Goal: Information Seeking & Learning: Learn about a topic

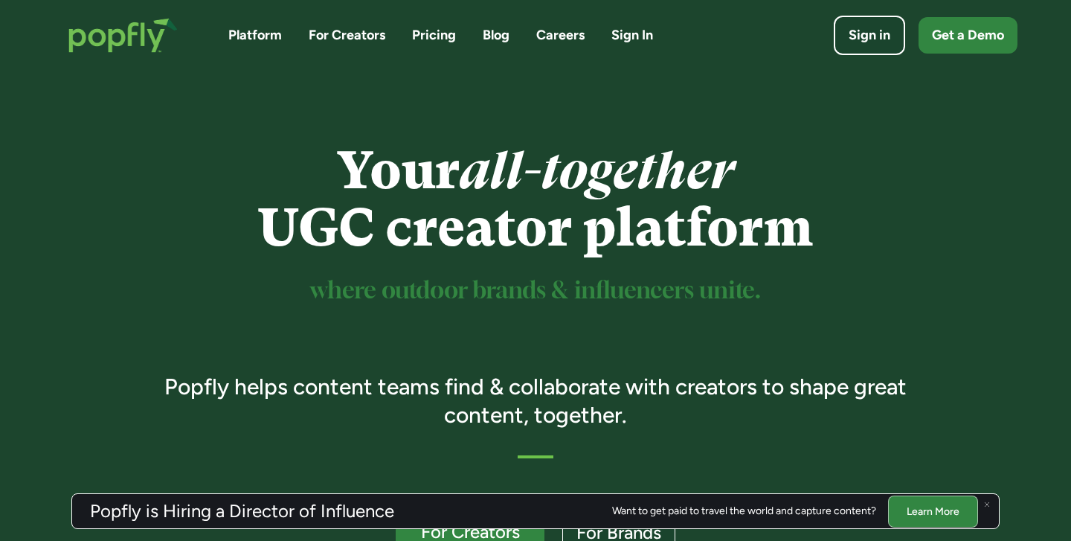
click at [550, 37] on link "Careers" at bounding box center [560, 35] width 48 height 19
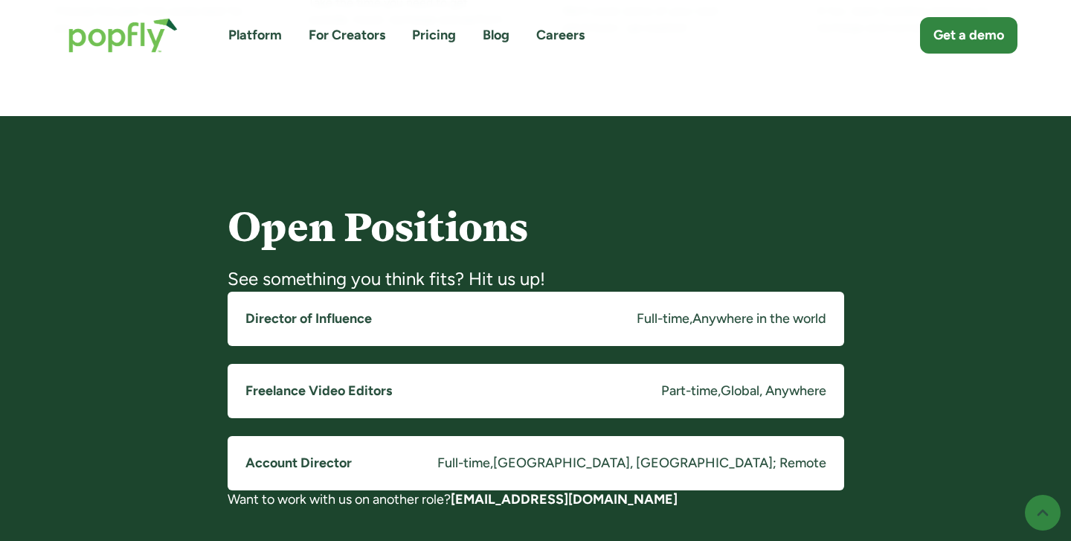
scroll to position [1146, 0]
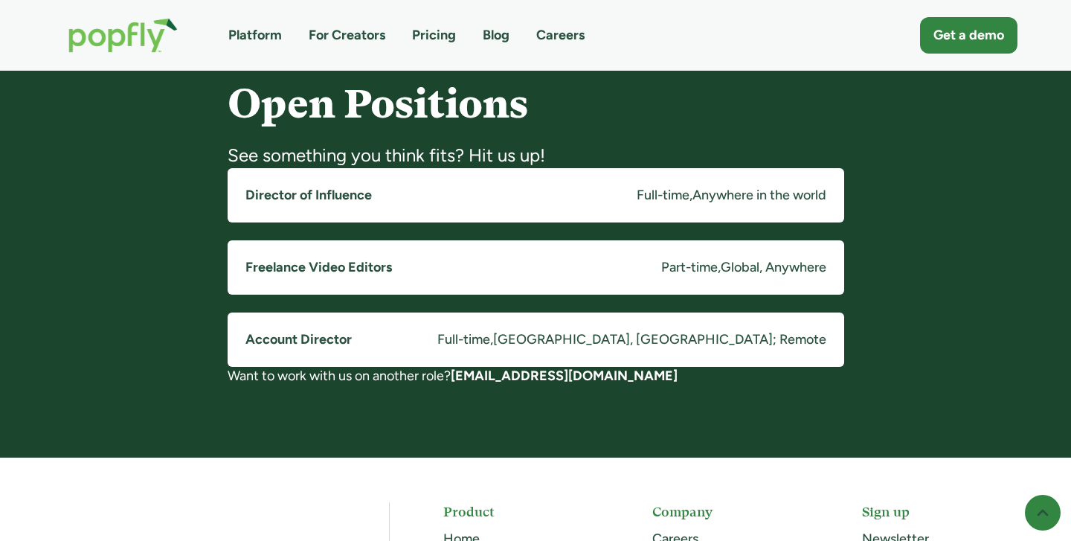
click at [330, 190] on h5 "Director of Influence" at bounding box center [308, 195] width 126 height 19
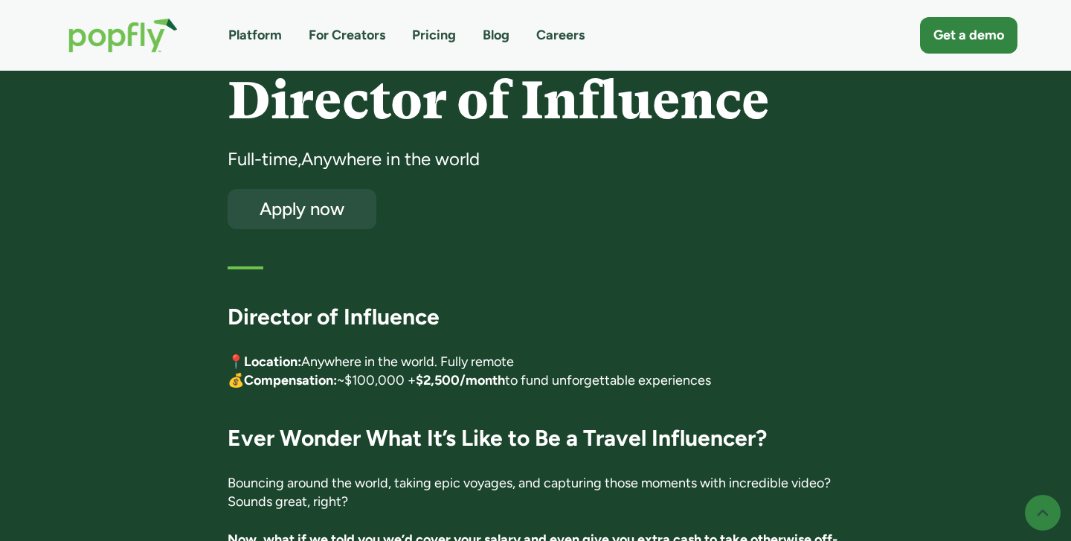
scroll to position [77, 0]
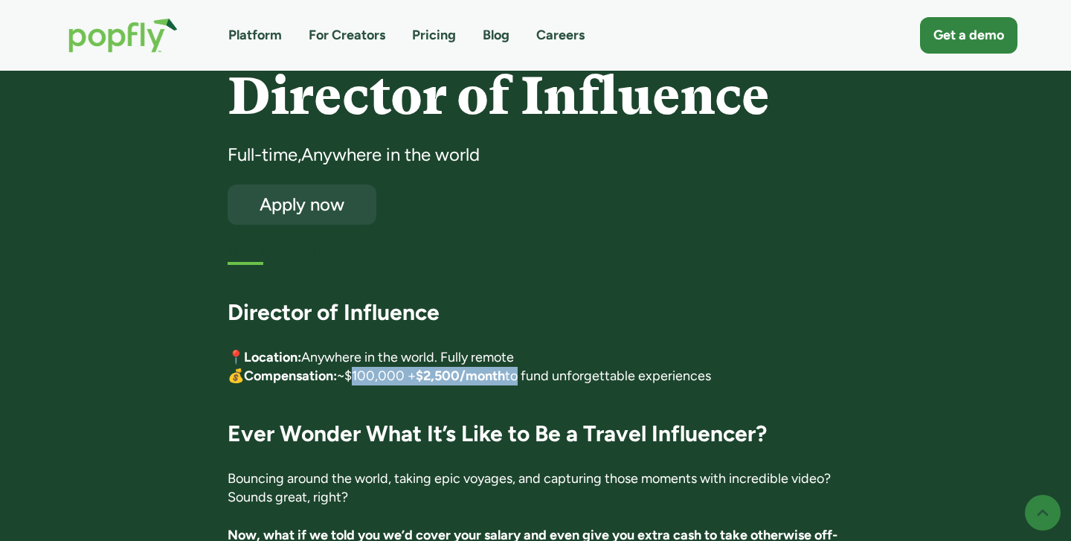
drag, startPoint x: 350, startPoint y: 371, endPoint x: 518, endPoint y: 370, distance: 168.1
click at [518, 370] on p "📍 Location: Anywhere in the world. Fully remote 💰 Compensation: ~$100,000 + $2,…" at bounding box center [536, 366] width 616 height 37
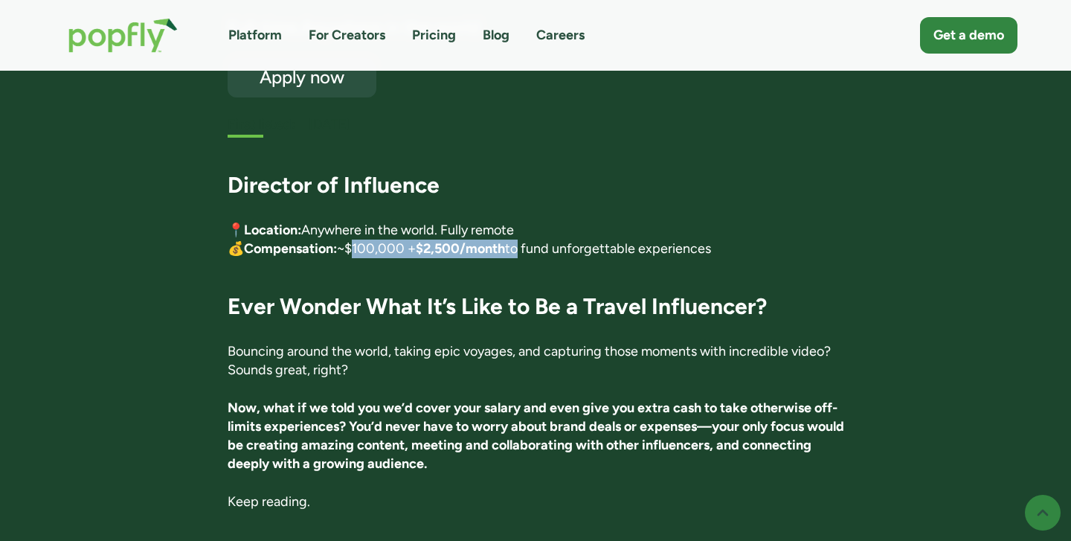
scroll to position [224, 0]
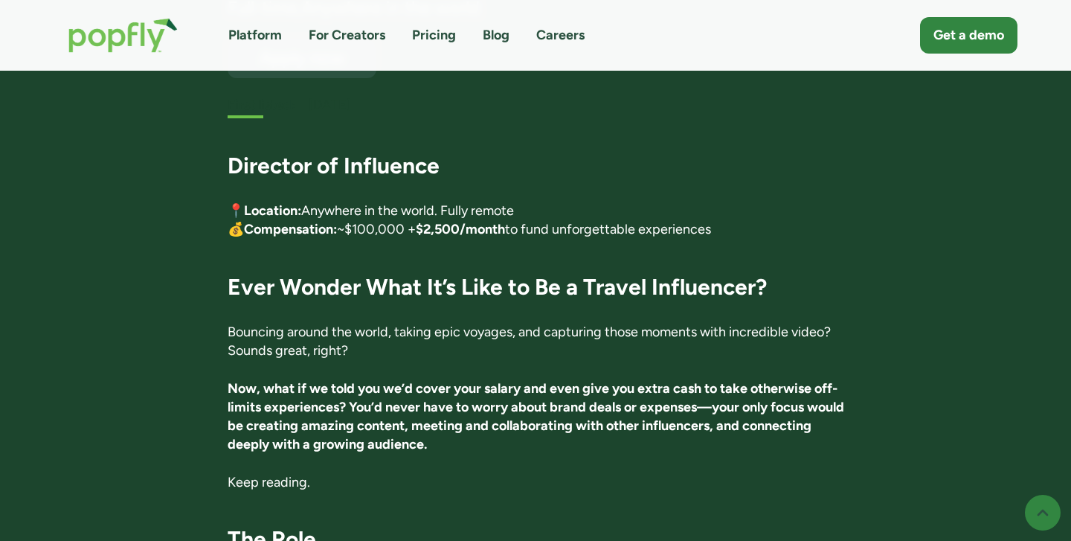
click at [512, 409] on strong "Now, what if we told you we’d cover your salary and even give you extra cash to…" at bounding box center [536, 416] width 616 height 73
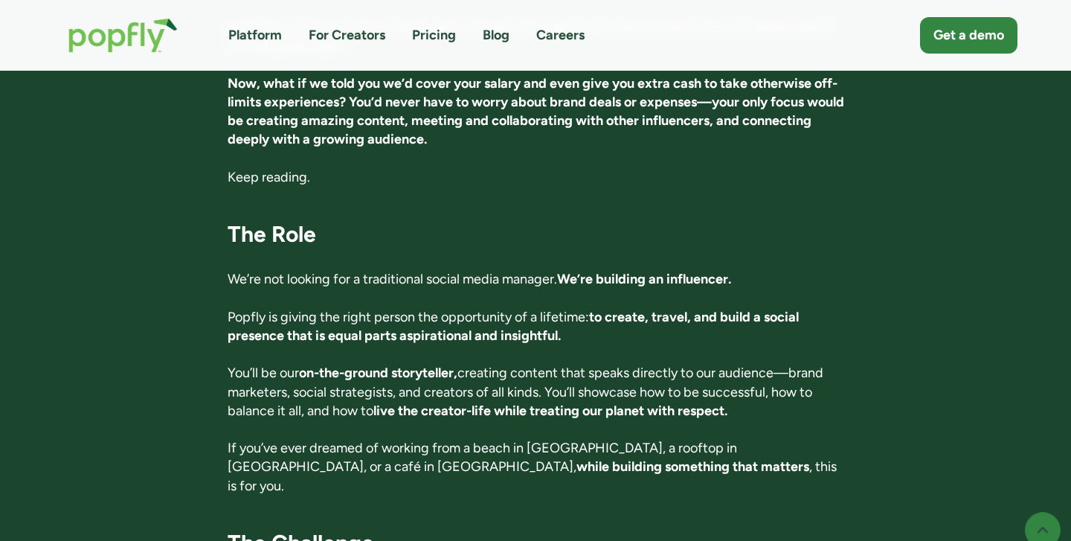
scroll to position [0, 0]
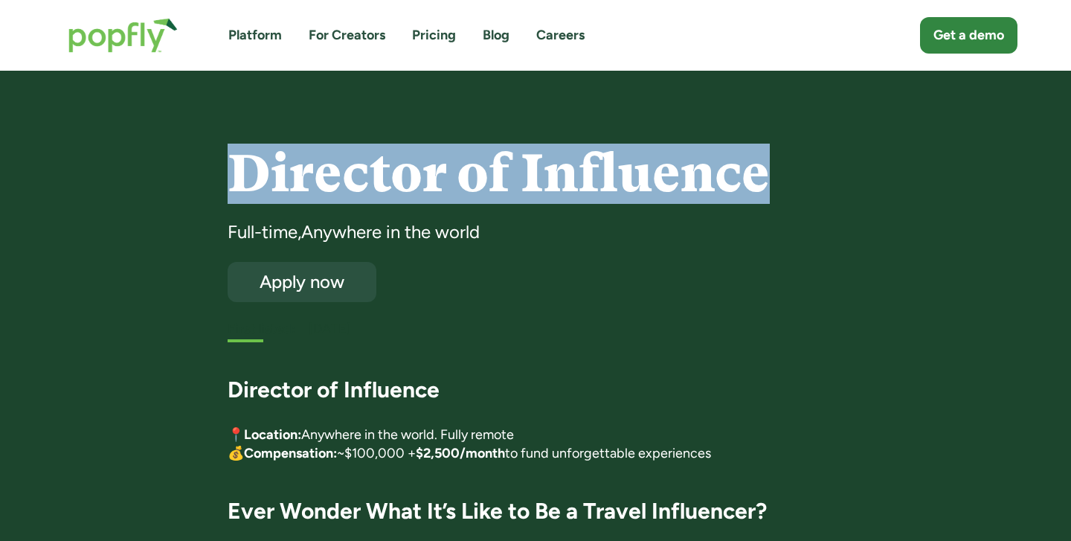
drag, startPoint x: 220, startPoint y: 168, endPoint x: 823, endPoint y: 199, distance: 603.8
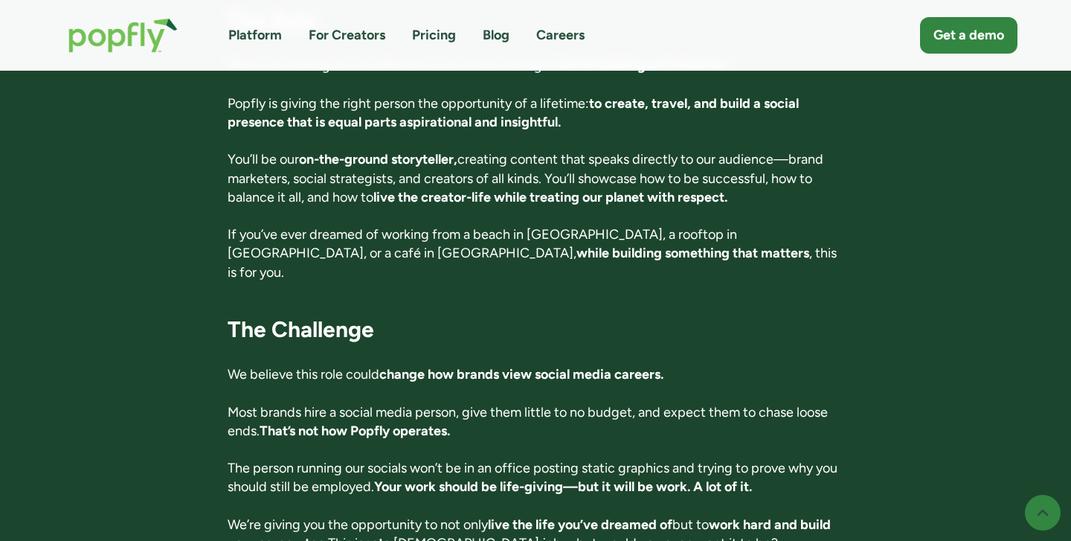
scroll to position [936, 0]
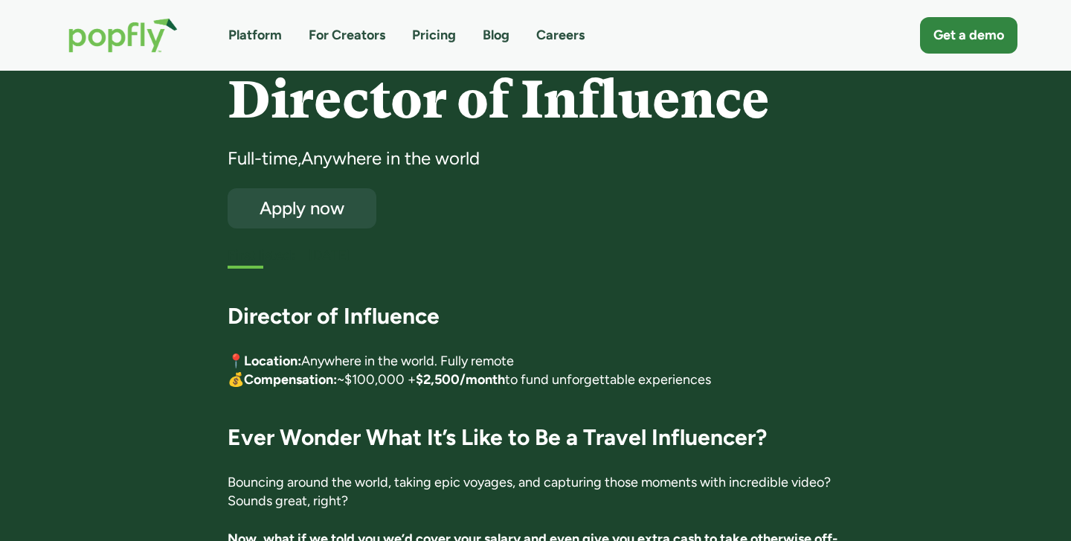
click at [697, 245] on div "Director of Influence Full-time , Anywhere in the world Apply now First listed:…" at bounding box center [536, 168] width 616 height 194
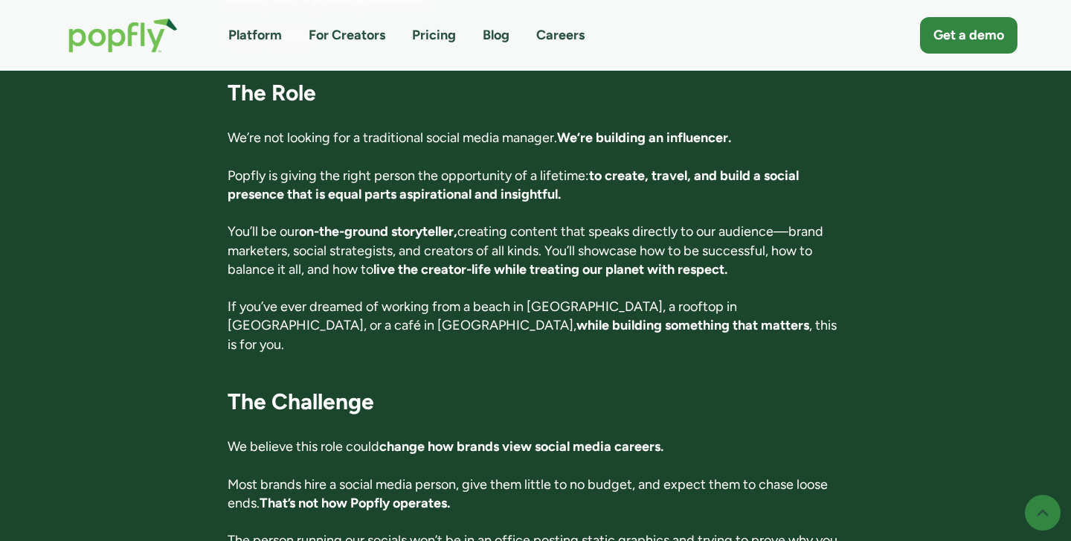
scroll to position [680, 0]
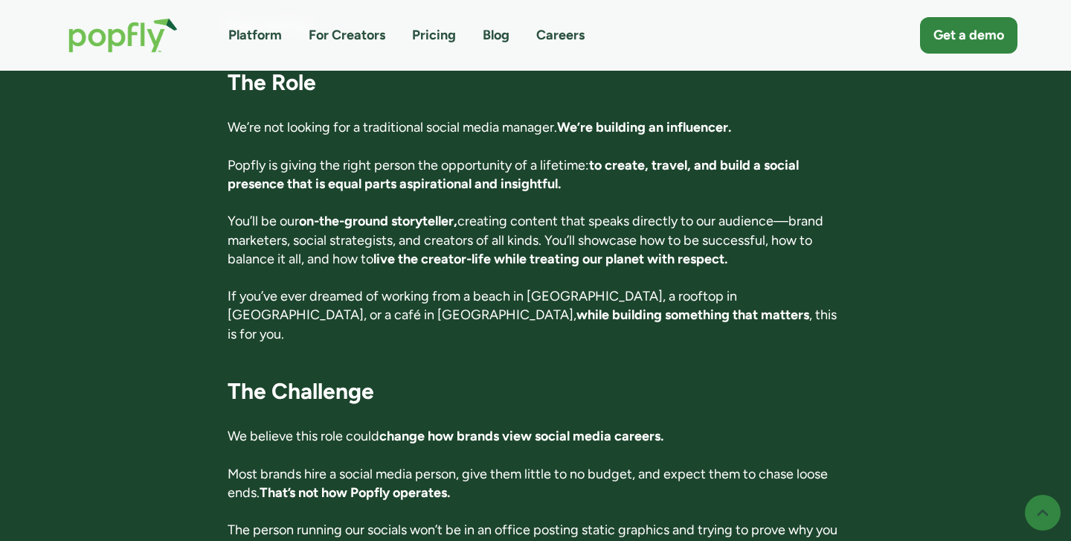
click at [244, 123] on p "We’re not looking for a traditional social media manager. We’re building an inf…" at bounding box center [536, 127] width 616 height 19
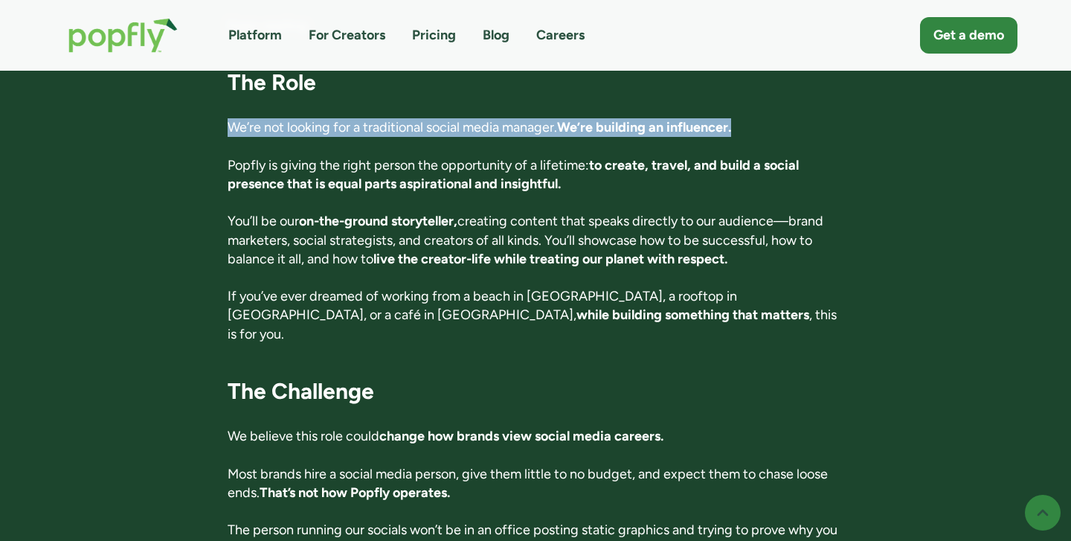
drag, startPoint x: 212, startPoint y: 120, endPoint x: 773, endPoint y: 132, distance: 561.5
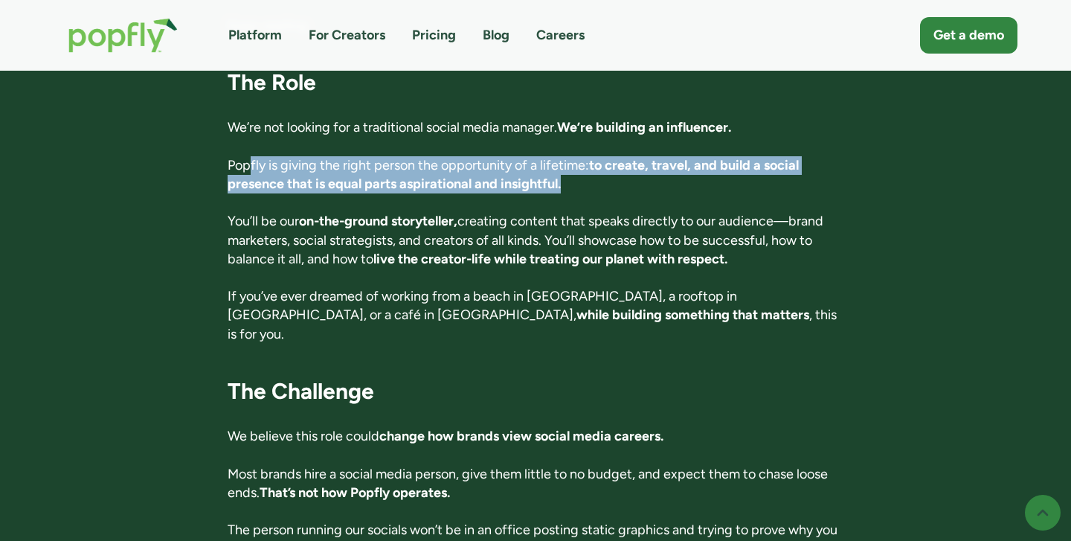
drag, startPoint x: 248, startPoint y: 168, endPoint x: 564, endPoint y: 177, distance: 316.1
click at [564, 177] on p "Popfly is giving the right person the opportunity of a lifetime: to create, tra…" at bounding box center [536, 174] width 616 height 37
click at [570, 187] on p "Popfly is giving the right person the opportunity of a lifetime: to create, tra…" at bounding box center [536, 174] width 616 height 37
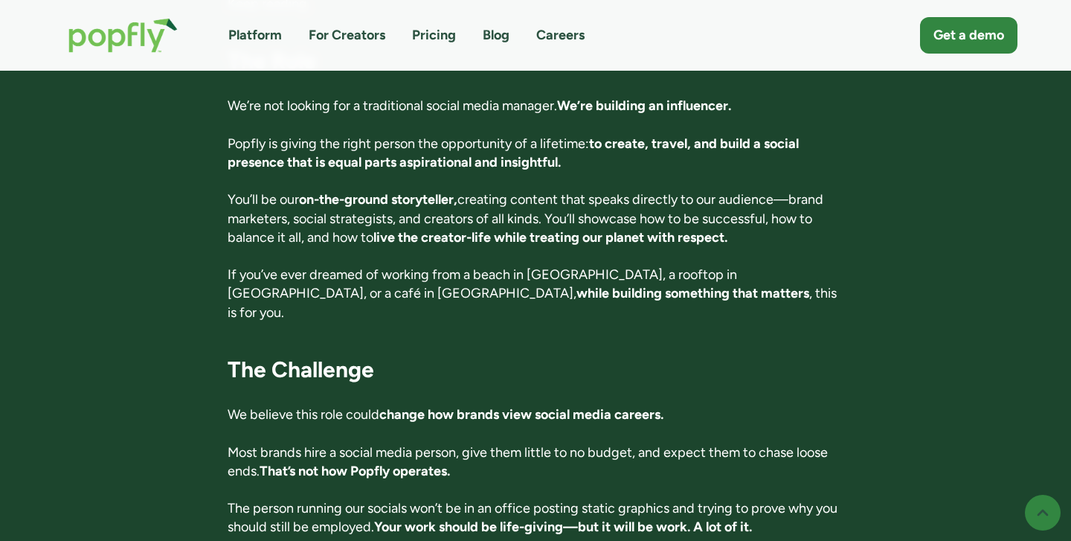
scroll to position [703, 0]
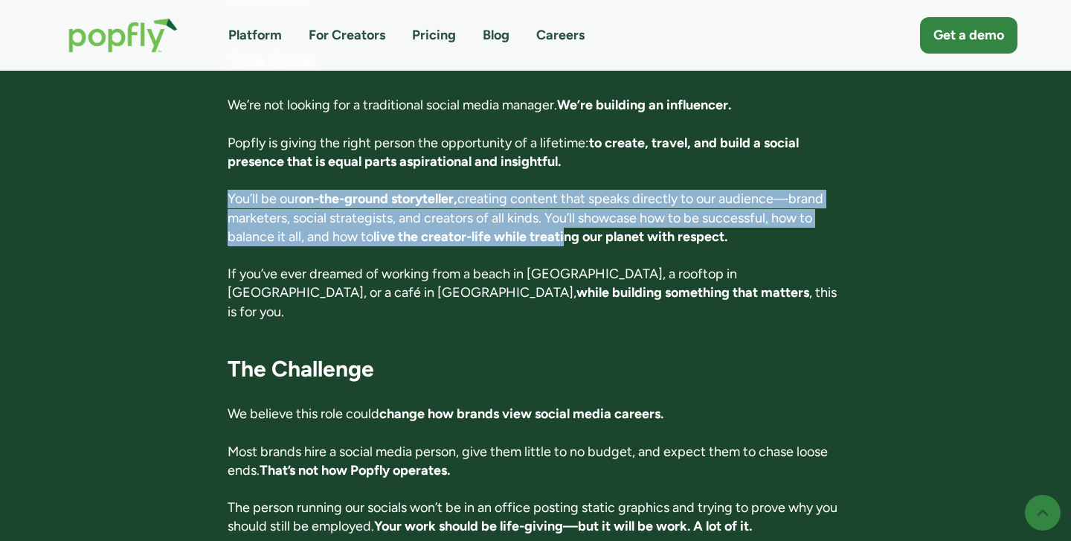
drag, startPoint x: 210, startPoint y: 197, endPoint x: 570, endPoint y: 229, distance: 360.6
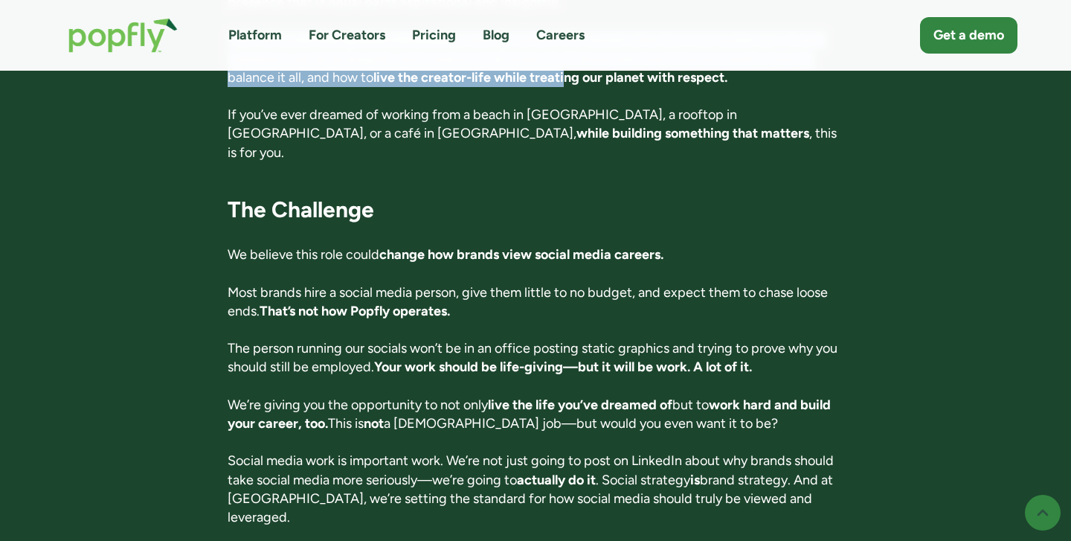
scroll to position [913, 0]
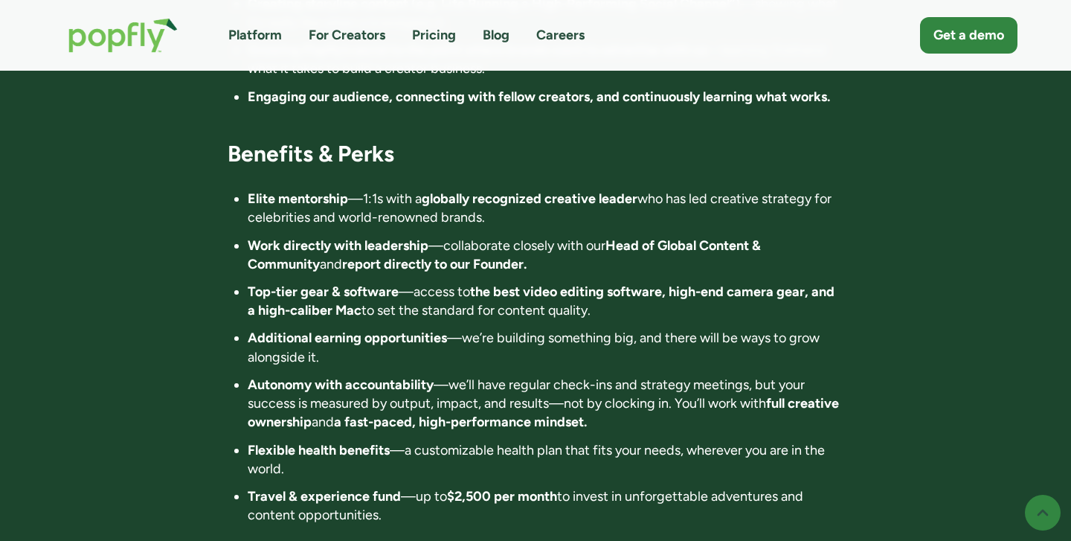
scroll to position [2289, 0]
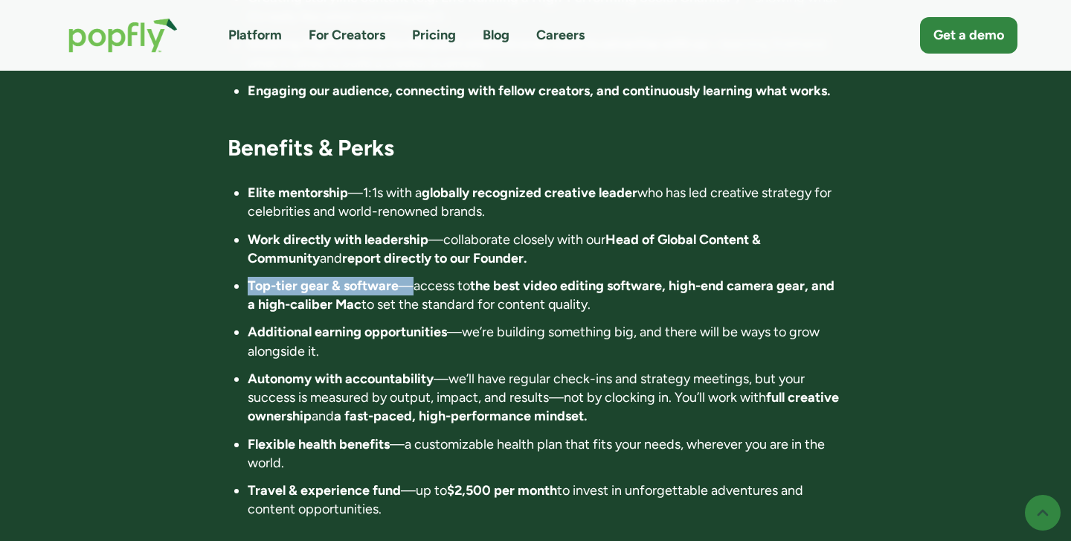
drag, startPoint x: 411, startPoint y: 248, endPoint x: 634, endPoint y: 211, distance: 226.2
click at [634, 211] on ul "Elite mentorship —1:1s with a globally recognized creative leader who has led c…" at bounding box center [536, 351] width 616 height 335
click at [636, 277] on li "Top-tier gear & software —access to the best video editing software, high-end c…" at bounding box center [546, 295] width 596 height 37
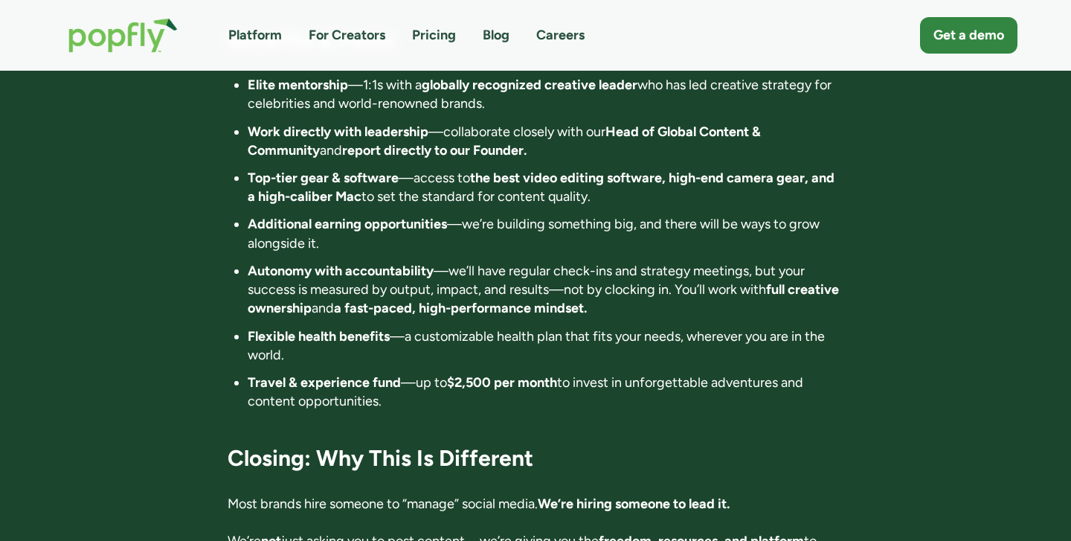
scroll to position [2399, 0]
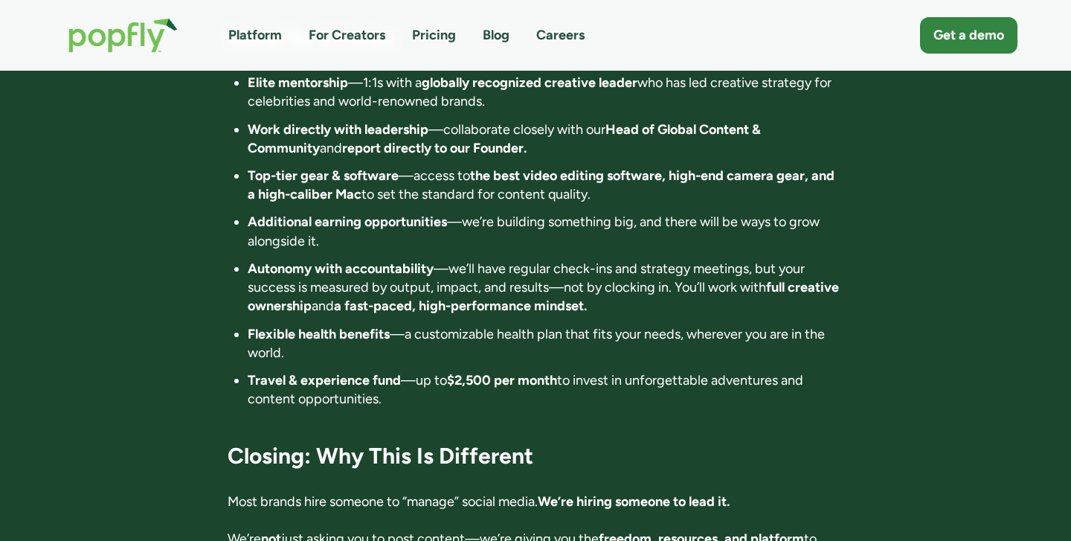
click at [557, 34] on link "Careers" at bounding box center [560, 35] width 48 height 19
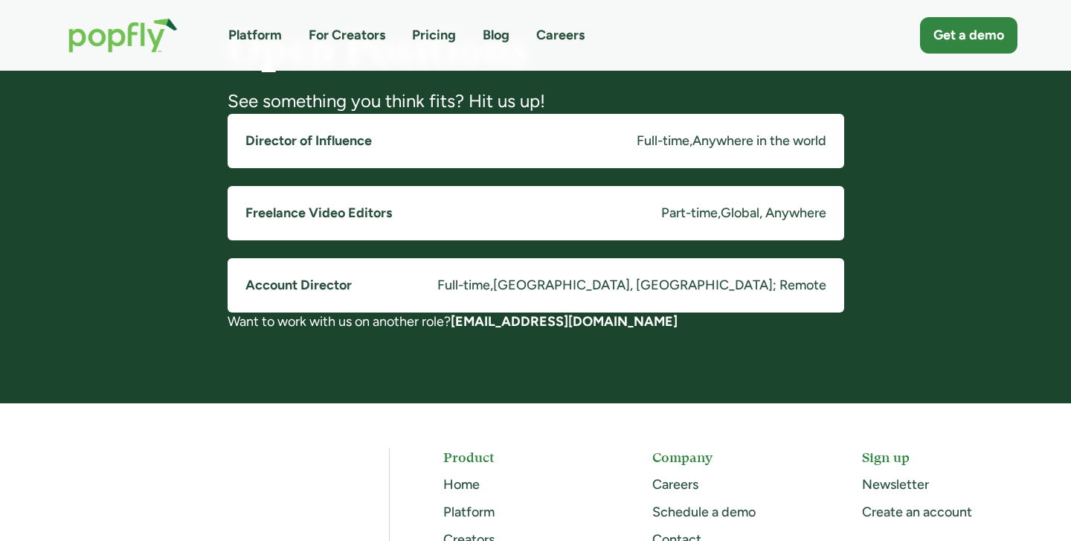
scroll to position [1199, 0]
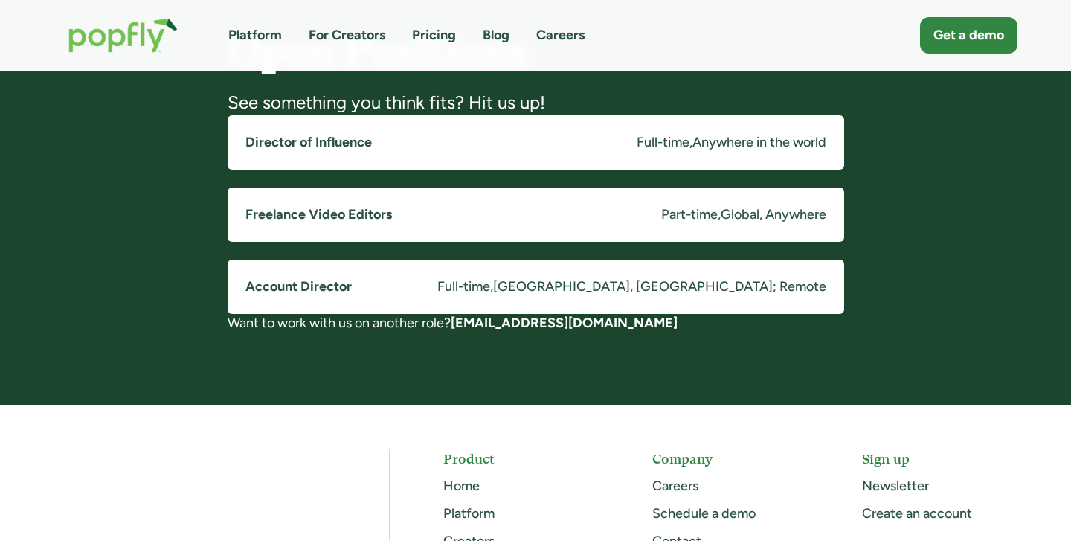
click at [320, 214] on h5 "Freelance Video Editors" at bounding box center [318, 214] width 146 height 19
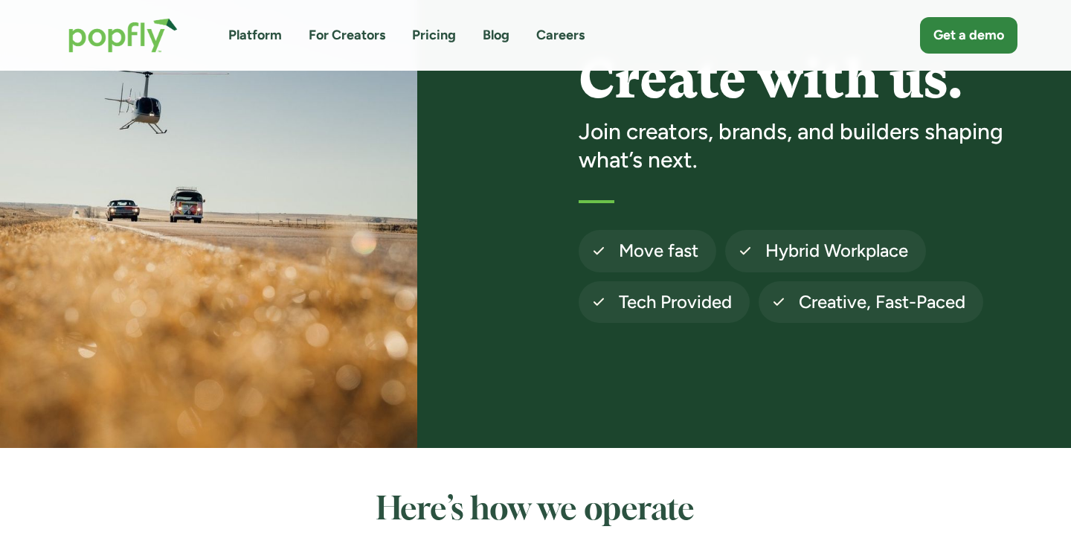
scroll to position [0, 0]
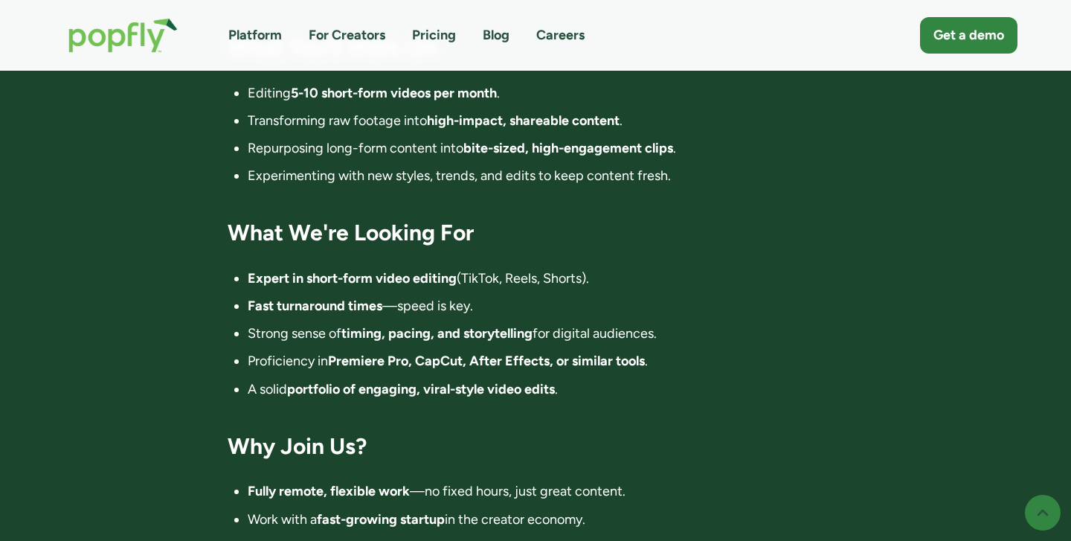
scroll to position [869, 0]
